Goal: Information Seeking & Learning: Learn about a topic

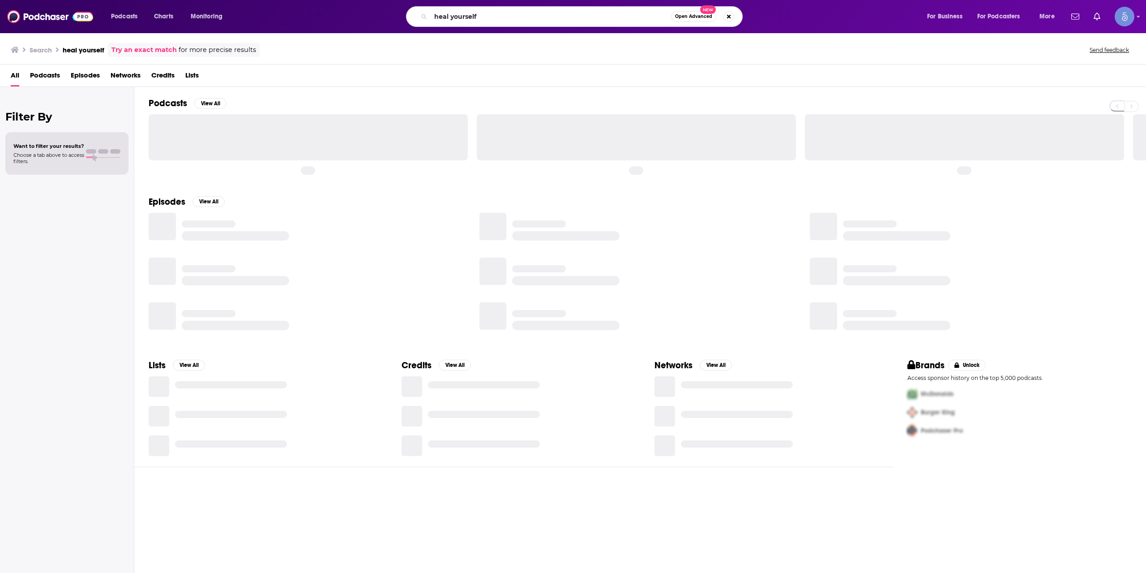
click at [472, 15] on input "heal yourself" at bounding box center [551, 16] width 240 height 14
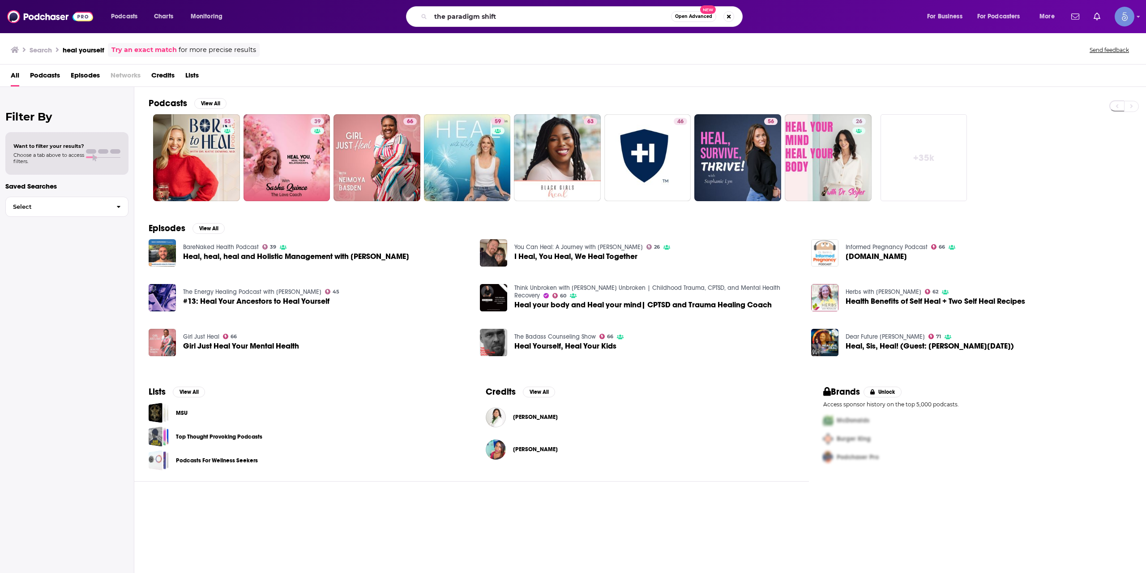
type input "the paradigm shift"
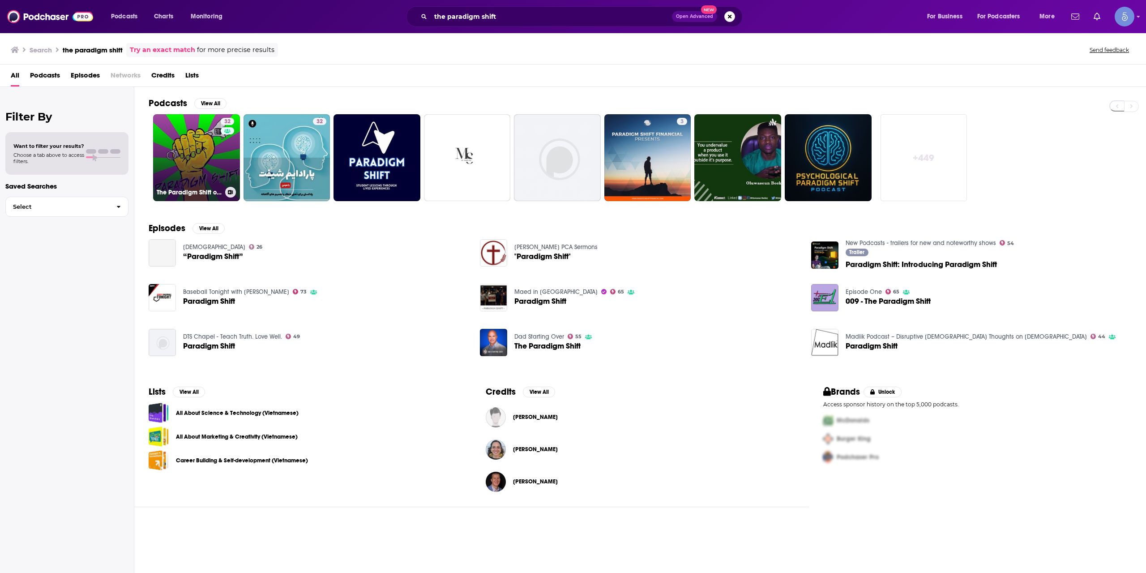
click at [195, 149] on link "32 The Paradigm Shift on 4ZZZ" at bounding box center [196, 157] width 87 height 87
drag, startPoint x: 423, startPoint y: 206, endPoint x: 407, endPoint y: 209, distance: 16.3
click at [407, 209] on div "Podcasts View All 32 32 3 + 449" at bounding box center [648, 149] width 998 height 125
click at [361, 555] on div "Podcasts View All 32 32 3 + 449 Episodes View All HOPE FELLOWSHIP CHURCH 26 “Pa…" at bounding box center [640, 331] width 1012 height 488
drag, startPoint x: 720, startPoint y: 349, endPoint x: 680, endPoint y: 412, distance: 75.1
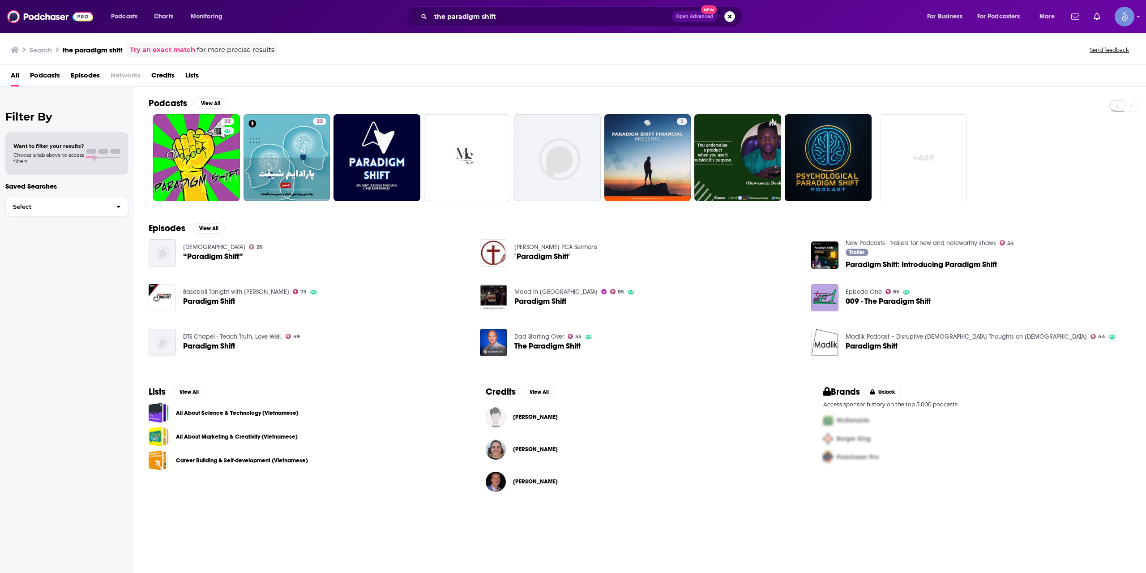
click at [680, 412] on div "Sergio Halabi" at bounding box center [640, 417] width 309 height 20
drag, startPoint x: 680, startPoint y: 412, endPoint x: 643, endPoint y: 376, distance: 51.6
click at [643, 376] on div "Credits View All Sergio Halabi Elisabeth Soep Christopher Lembke" at bounding box center [640, 441] width 337 height 132
click at [489, 14] on input "the paradigm shift" at bounding box center [551, 16] width 241 height 14
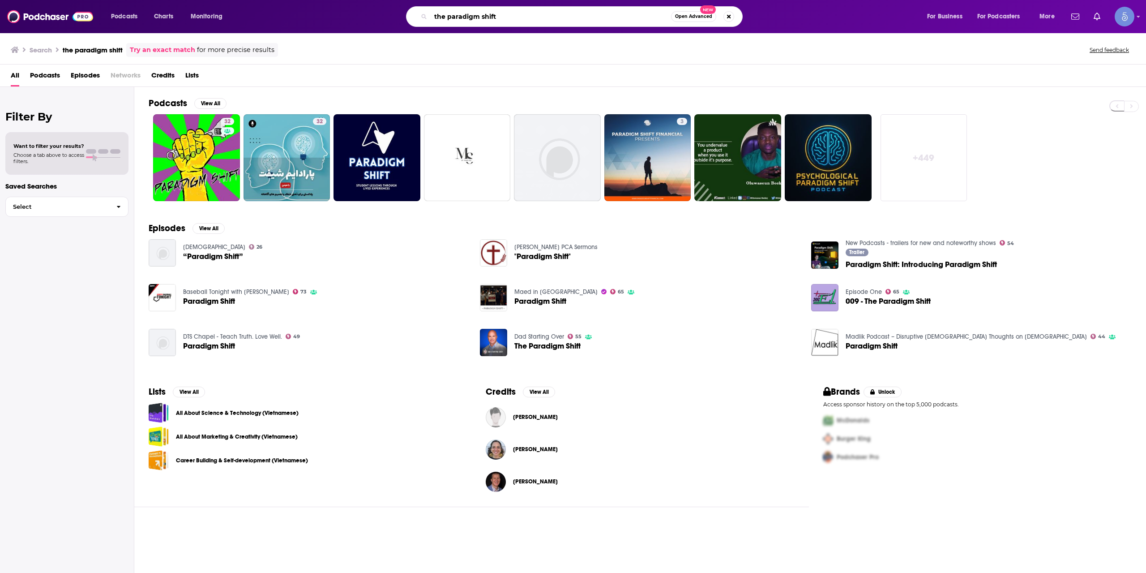
click at [489, 14] on input "the paradigm shift" at bounding box center [551, 16] width 240 height 14
paste input "The CLS Experience with [PERSON_NAME]"
type input "The CLS Experience with [PERSON_NAME]"
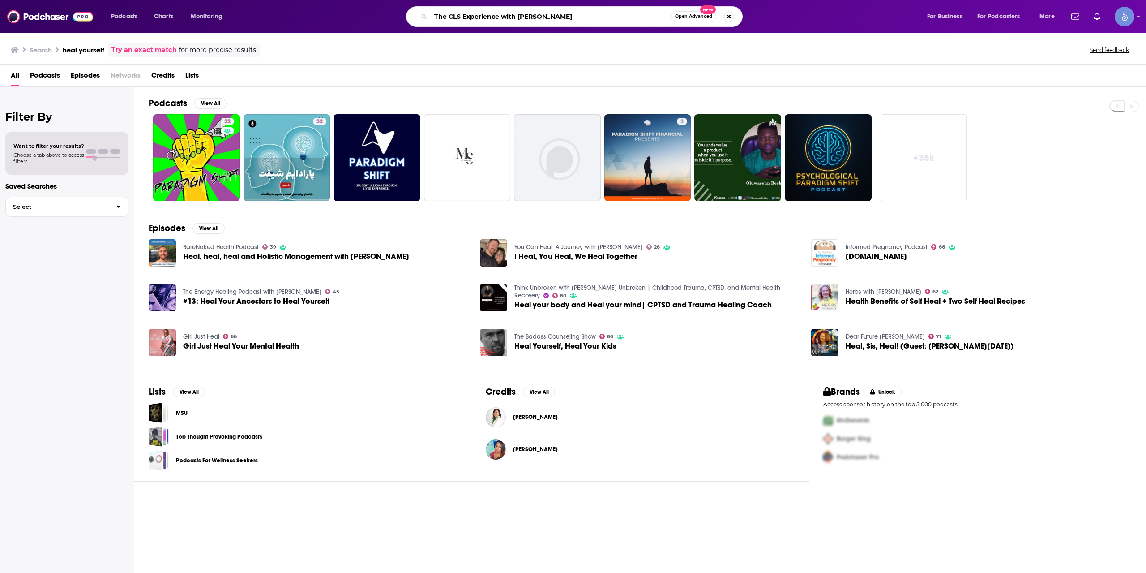
click at [570, 17] on input "The CLS Experience with [PERSON_NAME]" at bounding box center [551, 16] width 240 height 14
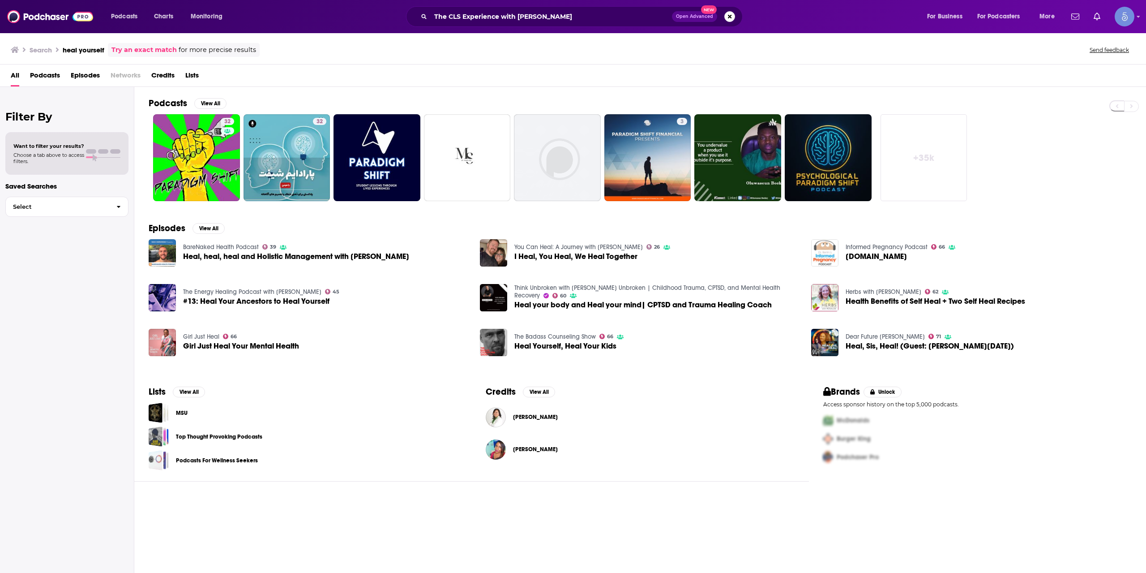
drag, startPoint x: 889, startPoint y: 131, endPoint x: 706, endPoint y: 535, distance: 443.1
click at [706, 535] on div "Podcasts View All 32 32 3 + 35k Episodes View All BareNaked Health Podcast 39 H…" at bounding box center [640, 331] width 1012 height 488
drag, startPoint x: 701, startPoint y: 532, endPoint x: 611, endPoint y: 542, distance: 91.0
click at [611, 542] on div "Podcasts View All 32 32 3 + 35k Episodes View All BareNaked Health Podcast 39 H…" at bounding box center [640, 331] width 1012 height 488
drag, startPoint x: 595, startPoint y: 551, endPoint x: 535, endPoint y: 556, distance: 59.8
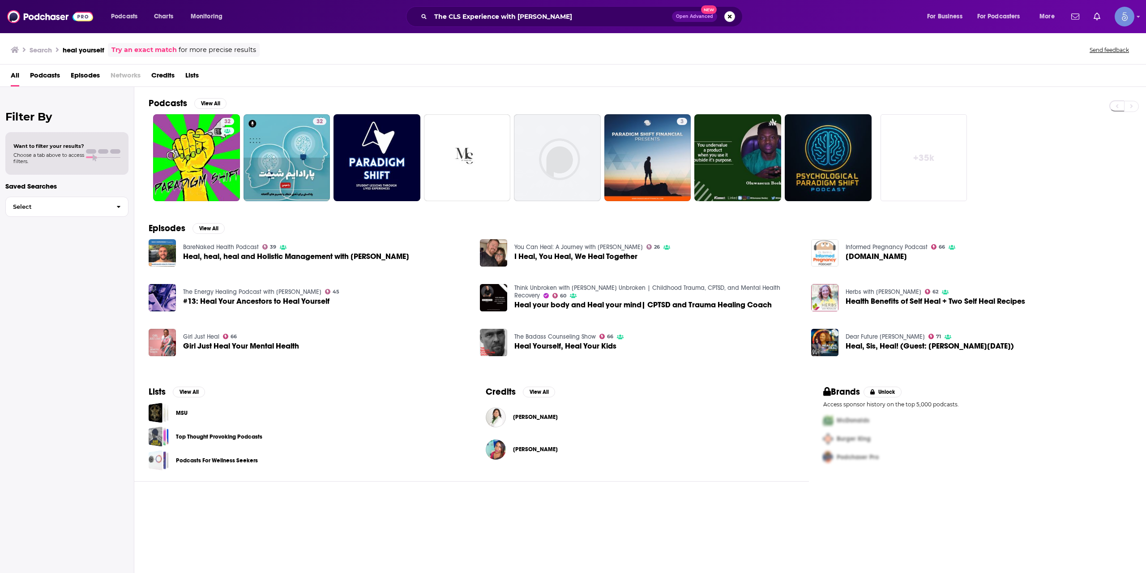
click at [535, 556] on div "Podcasts View All 32 32 3 + 35k Episodes View All BareNaked Health Podcast 39 H…" at bounding box center [640, 331] width 1012 height 488
click at [567, 13] on input "The CLS Experience with [PERSON_NAME]" at bounding box center [551, 16] width 241 height 14
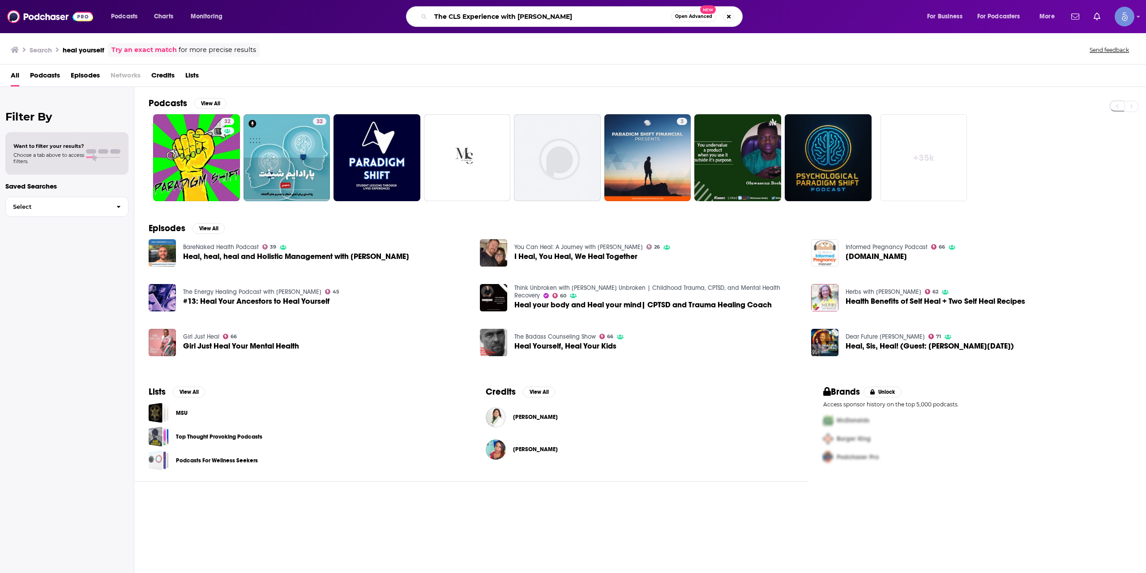
click at [567, 13] on input "The CLS Experience with [PERSON_NAME]" at bounding box center [551, 16] width 240 height 14
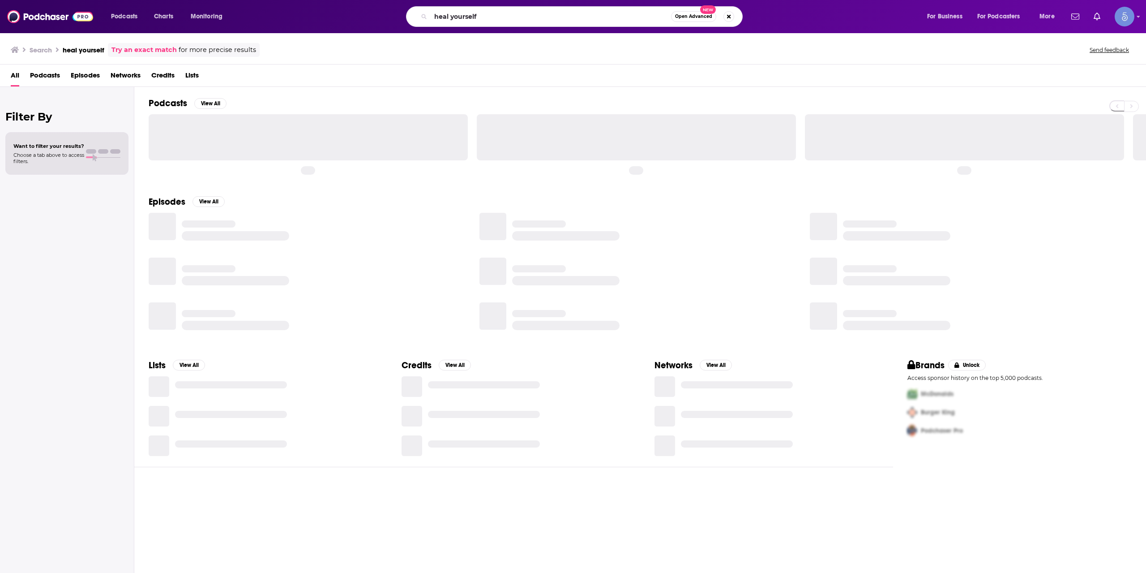
drag, startPoint x: 0, startPoint y: 0, endPoint x: 501, endPoint y: 14, distance: 500.9
click at [501, 14] on input "heal yourself" at bounding box center [551, 16] width 240 height 14
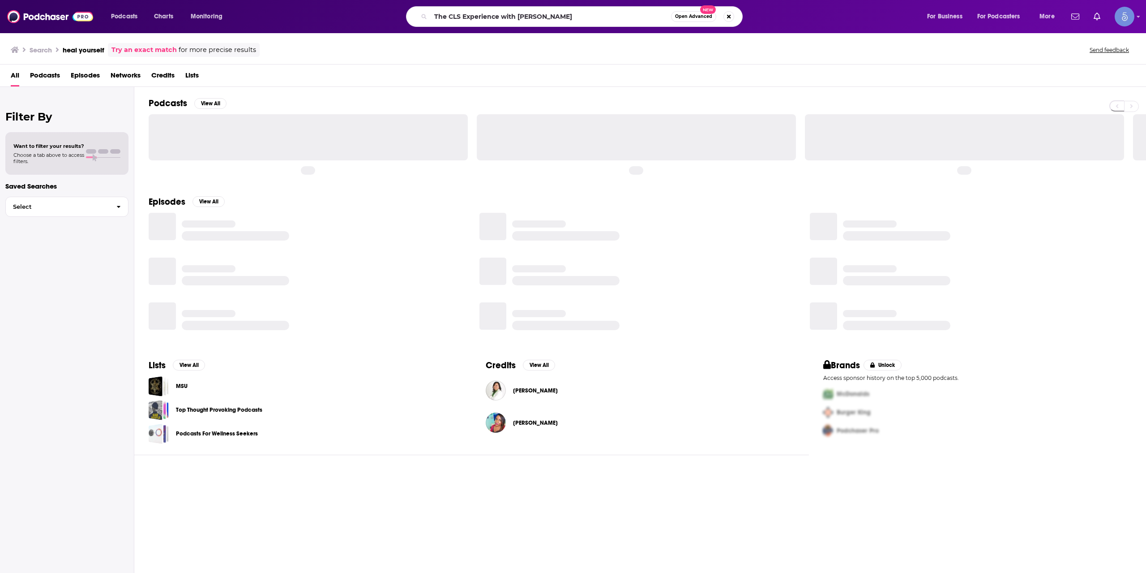
type input "The CLS Experience with [PERSON_NAME]"
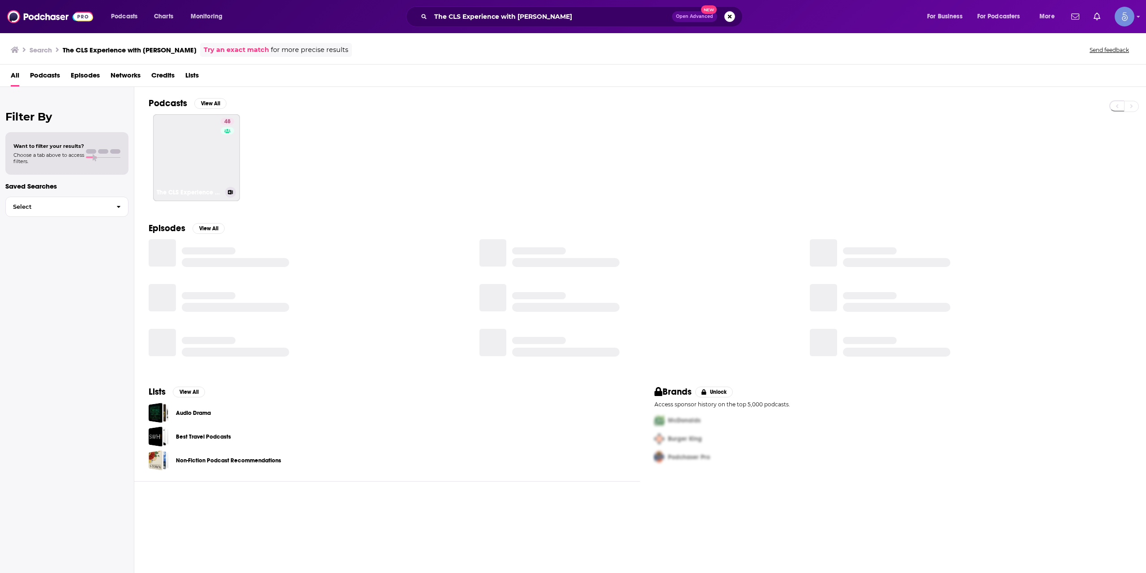
click at [224, 164] on div "48" at bounding box center [229, 152] width 16 height 69
